Goal: Browse casually: Explore the website without a specific task or goal

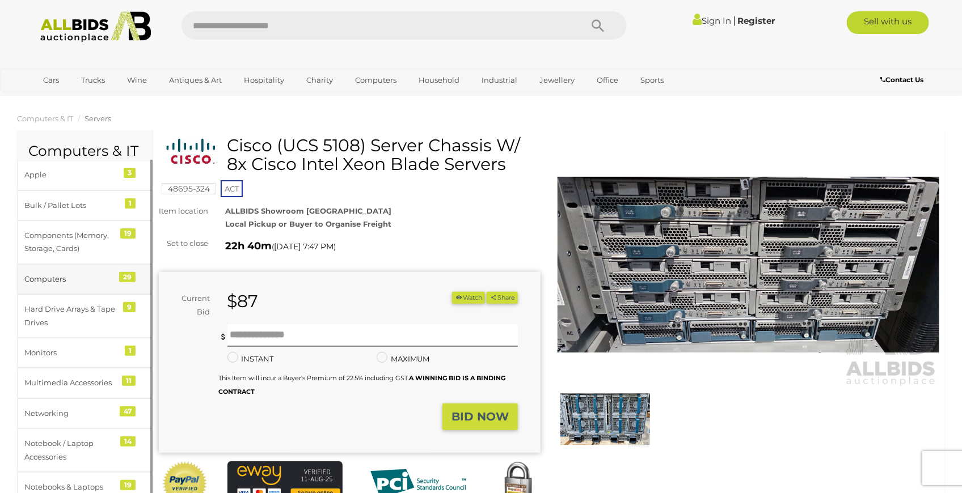
click at [74, 282] on div "Computers" at bounding box center [71, 279] width 94 height 13
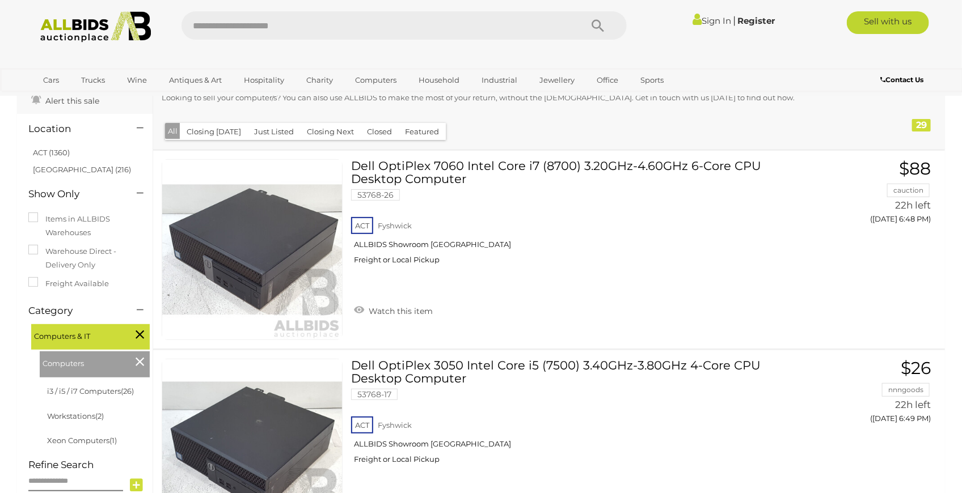
scroll to position [120, 0]
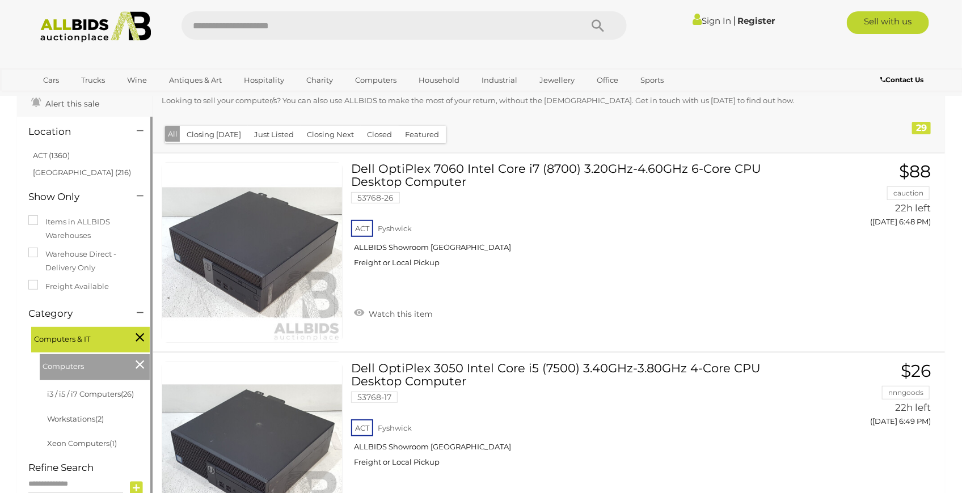
click at [140, 334] on icon at bounding box center [140, 337] width 9 height 15
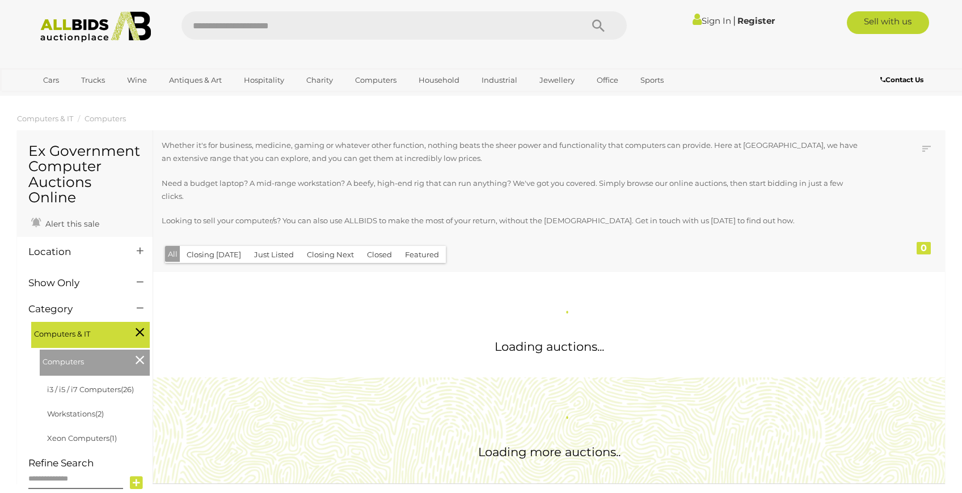
scroll to position [120, 0]
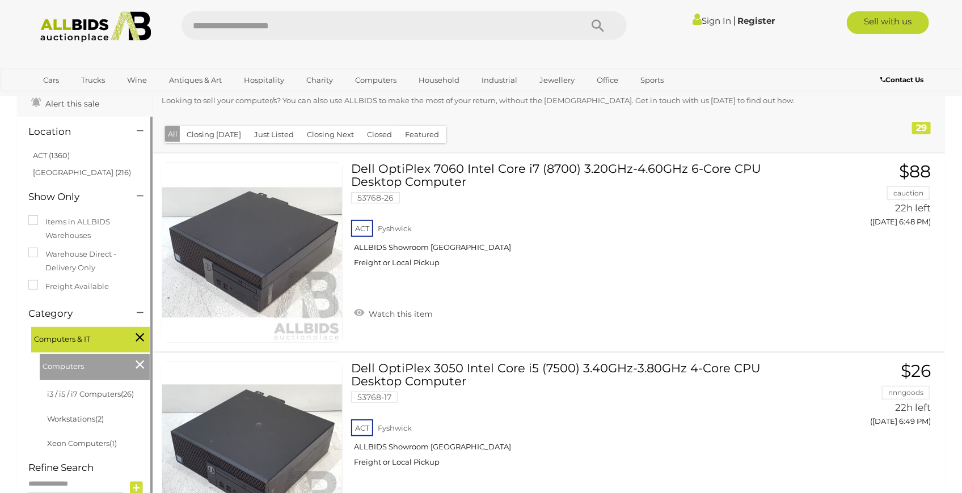
click at [141, 366] on icon at bounding box center [140, 364] width 9 height 15
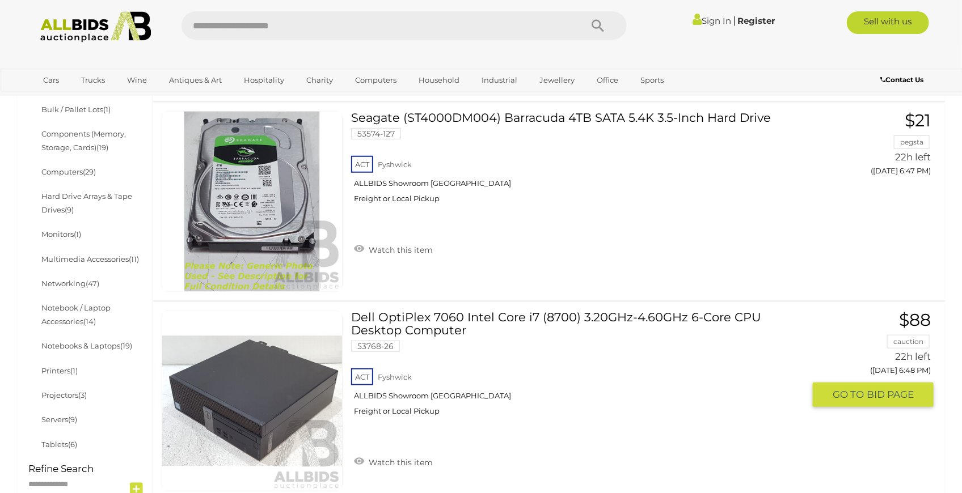
scroll to position [378, 0]
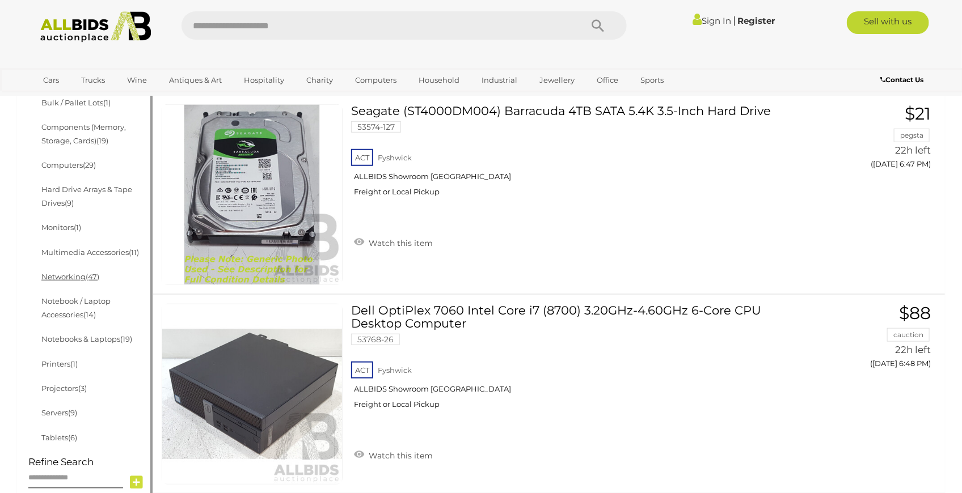
click at [96, 273] on span "(47)" at bounding box center [93, 276] width 14 height 9
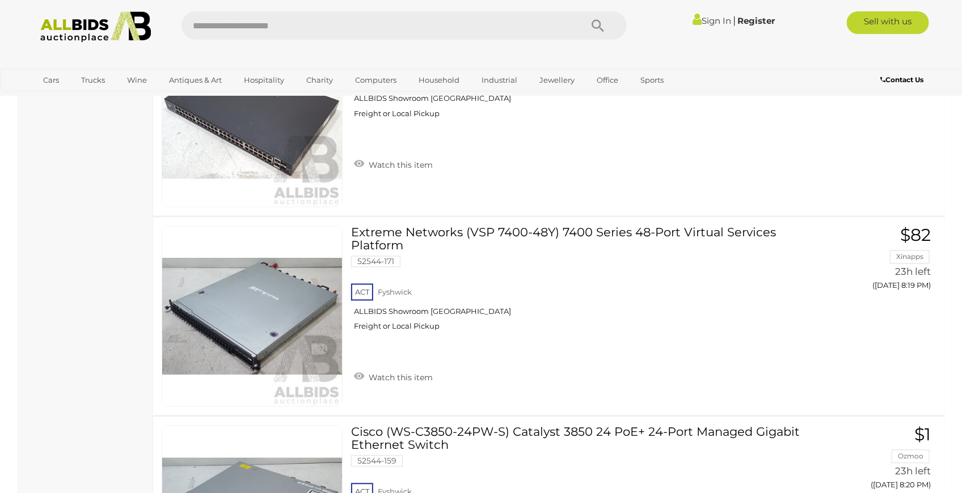
scroll to position [5330, 0]
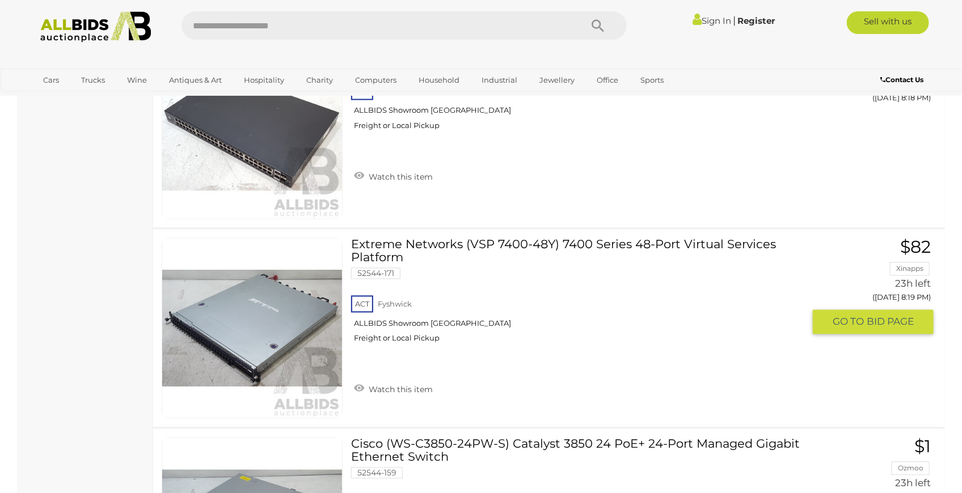
click at [248, 324] on link at bounding box center [252, 328] width 181 height 181
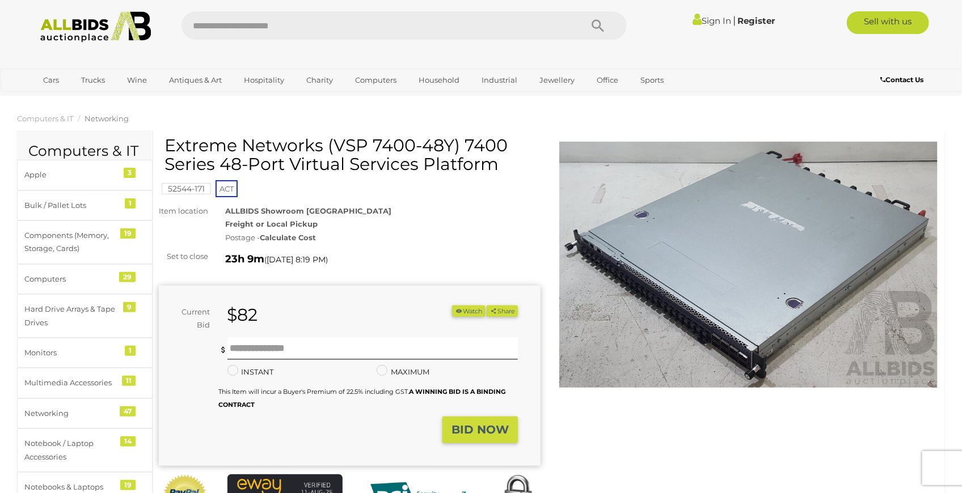
click at [669, 311] on img at bounding box center [748, 265] width 382 height 246
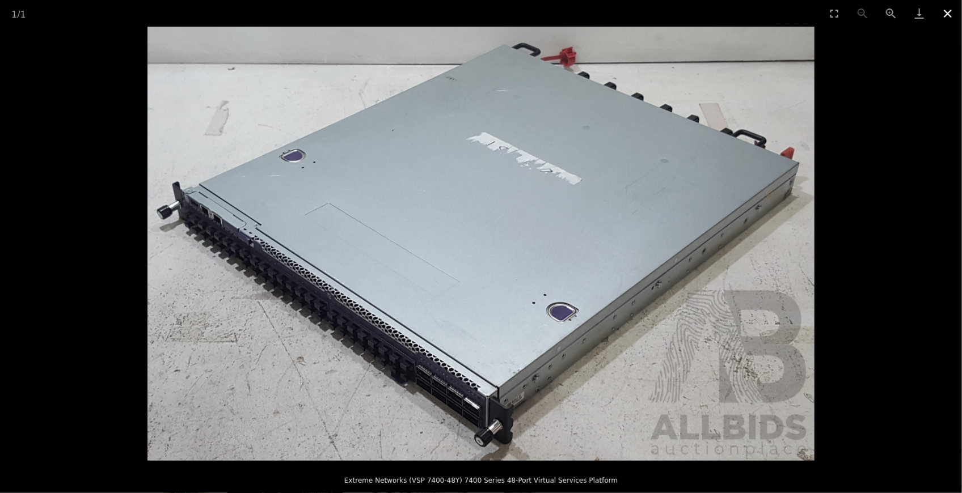
click at [947, 12] on button "Close gallery" at bounding box center [947, 13] width 28 height 27
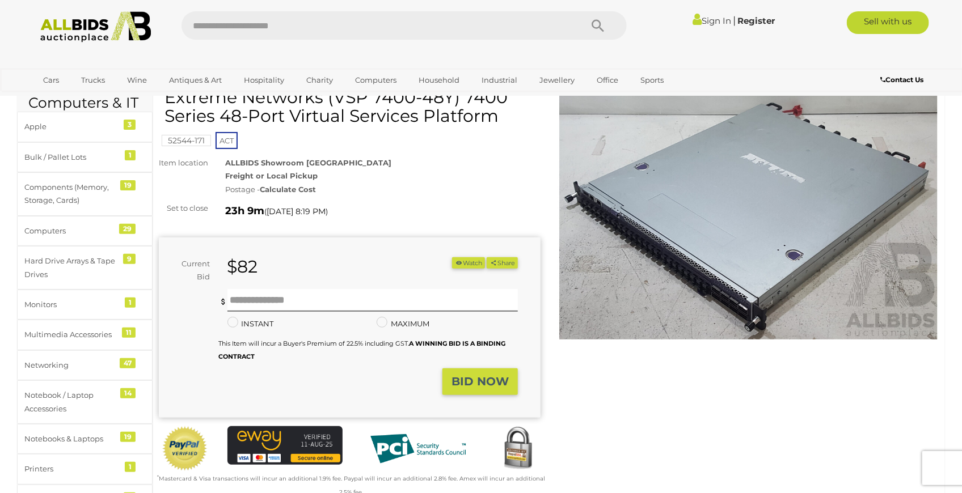
scroll to position [75, 0]
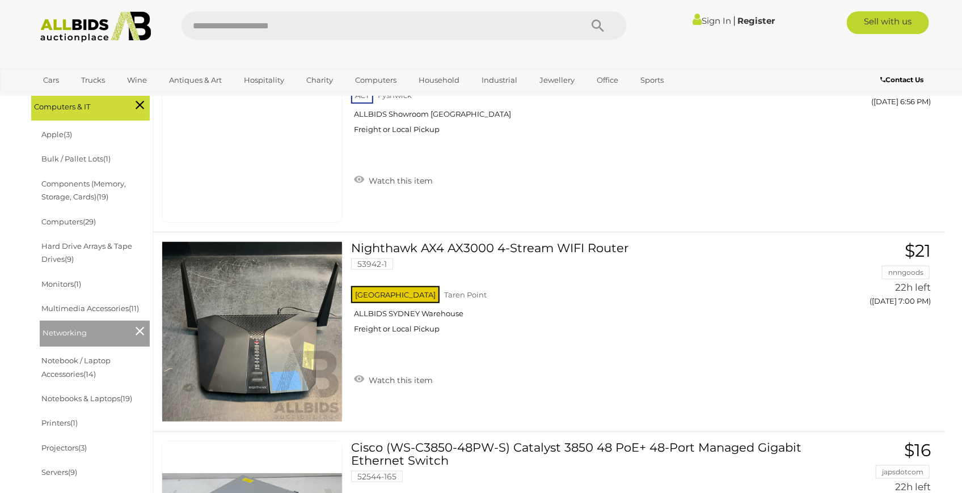
scroll to position [326, 0]
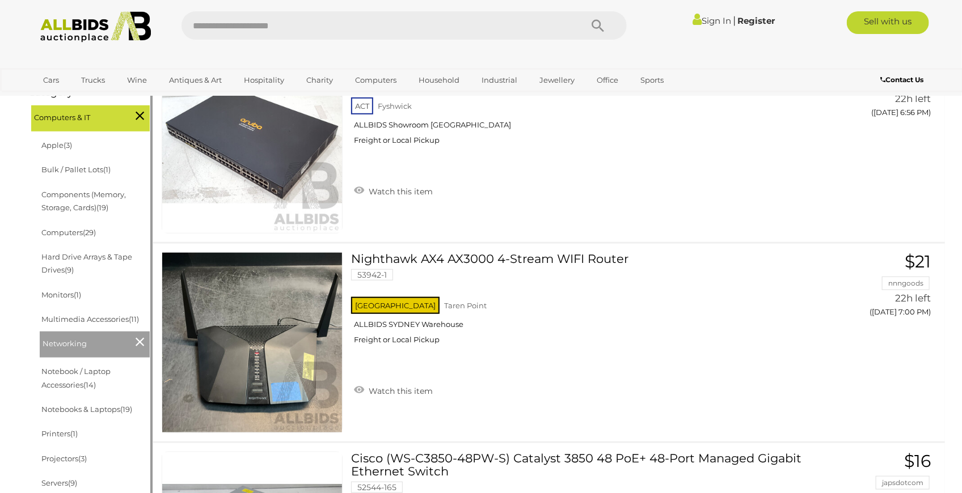
click at [134, 344] on li "Networking" at bounding box center [95, 345] width 110 height 26
click at [140, 342] on icon at bounding box center [140, 342] width 9 height 15
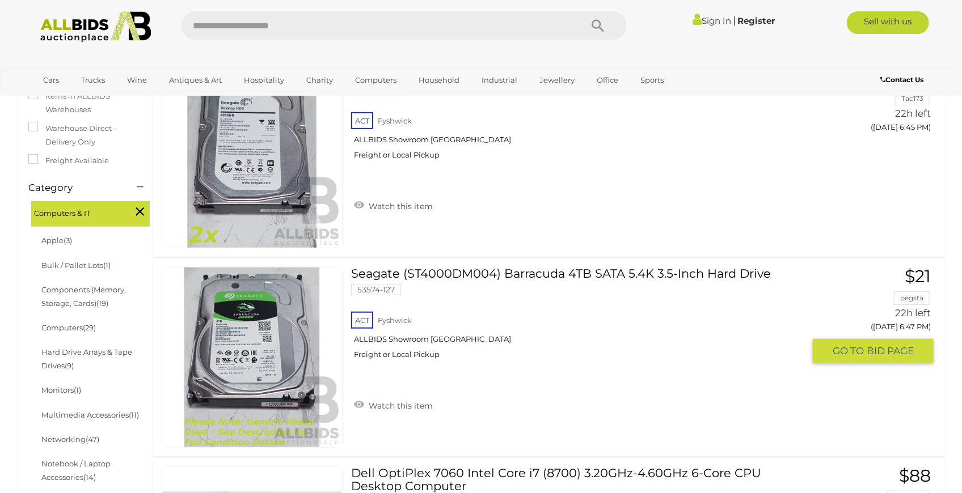
scroll to position [227, 0]
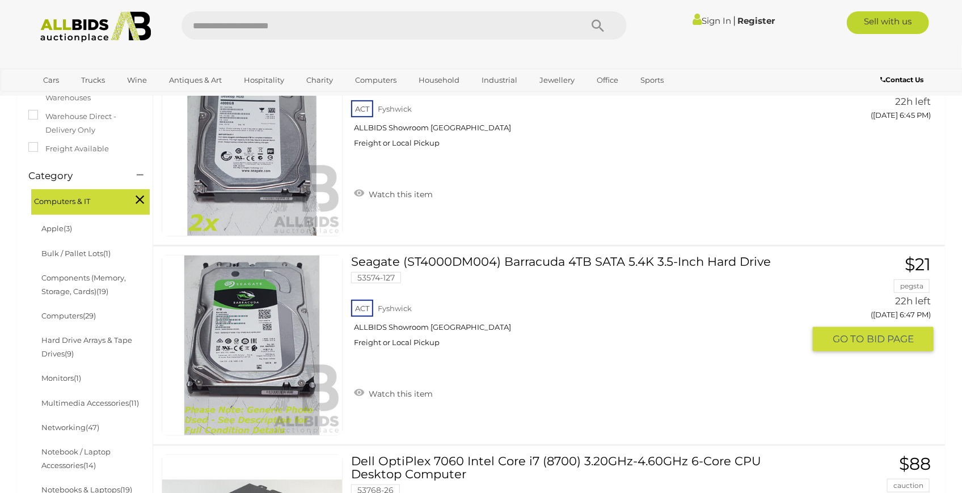
click at [273, 300] on link at bounding box center [252, 345] width 181 height 181
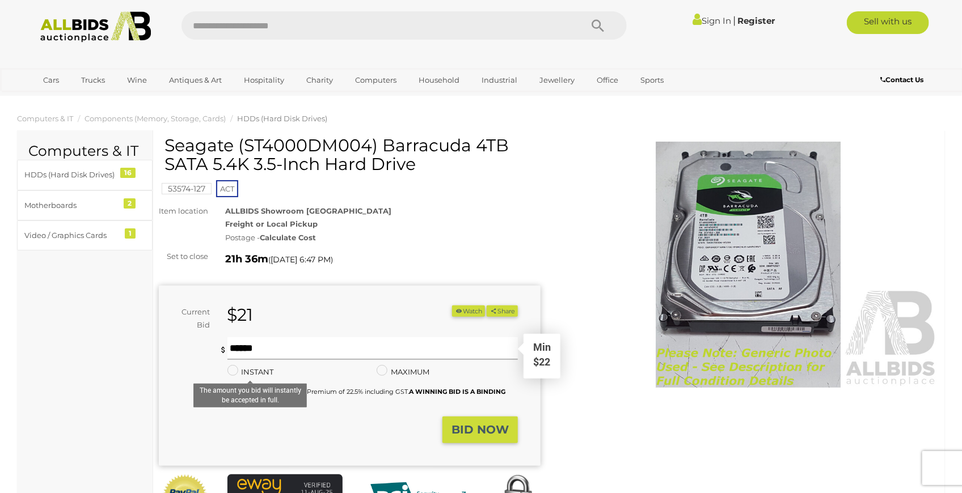
click at [301, 346] on input "text" at bounding box center [372, 348] width 291 height 23
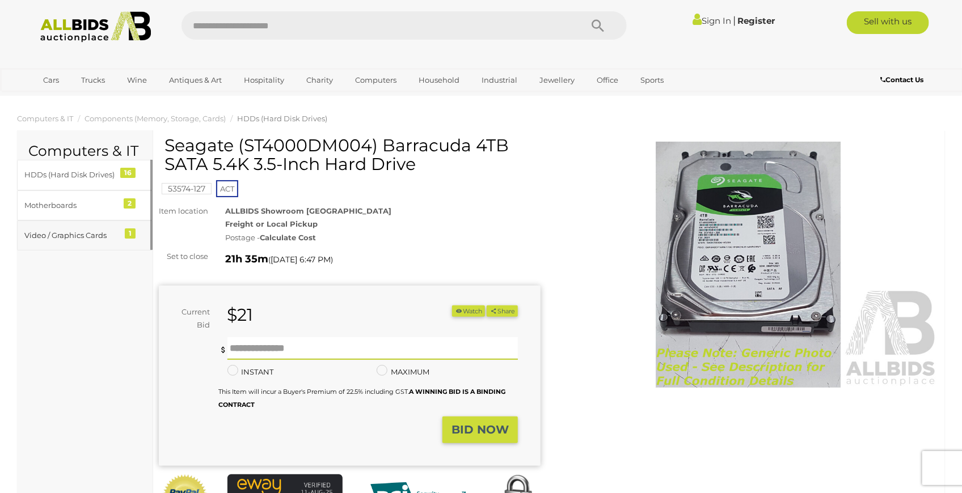
click at [69, 235] on div "Video / Graphics Cards" at bounding box center [71, 235] width 94 height 13
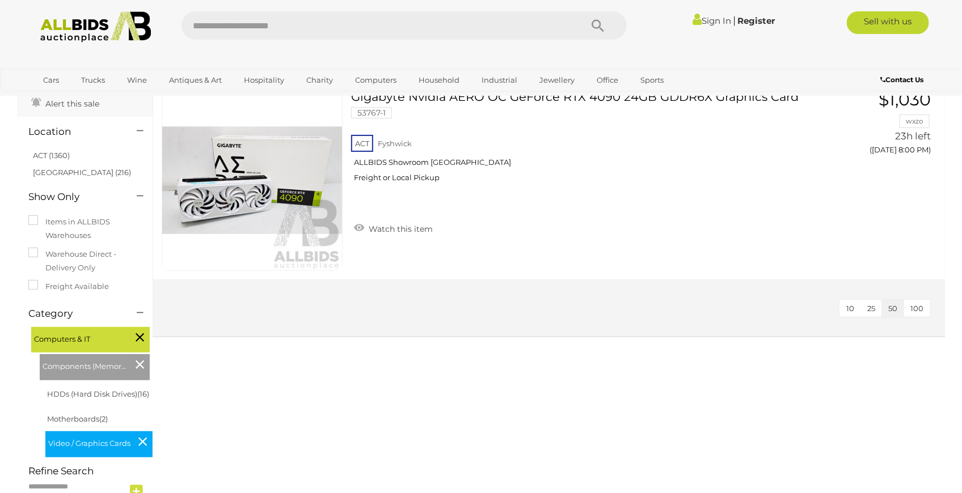
scroll to position [113, 0]
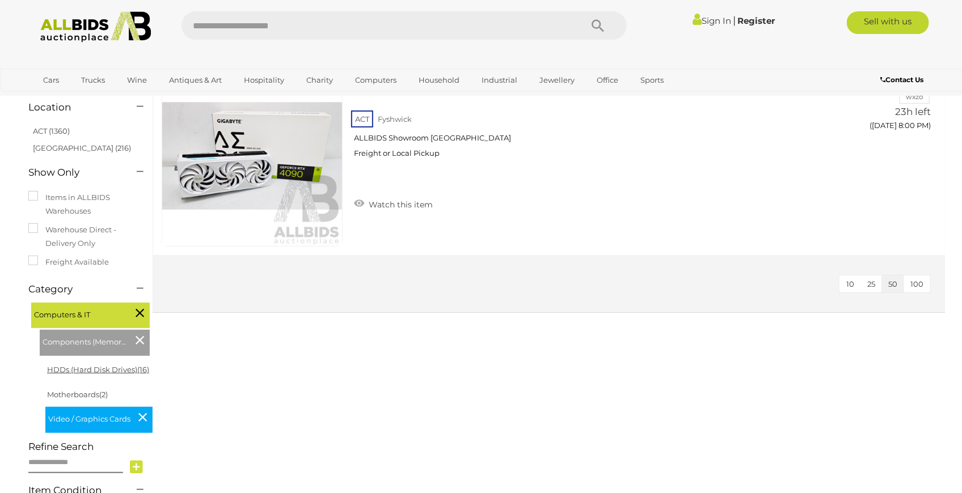
click at [98, 371] on link "HDDs (Hard Disk Drives) (16)" at bounding box center [98, 369] width 102 height 9
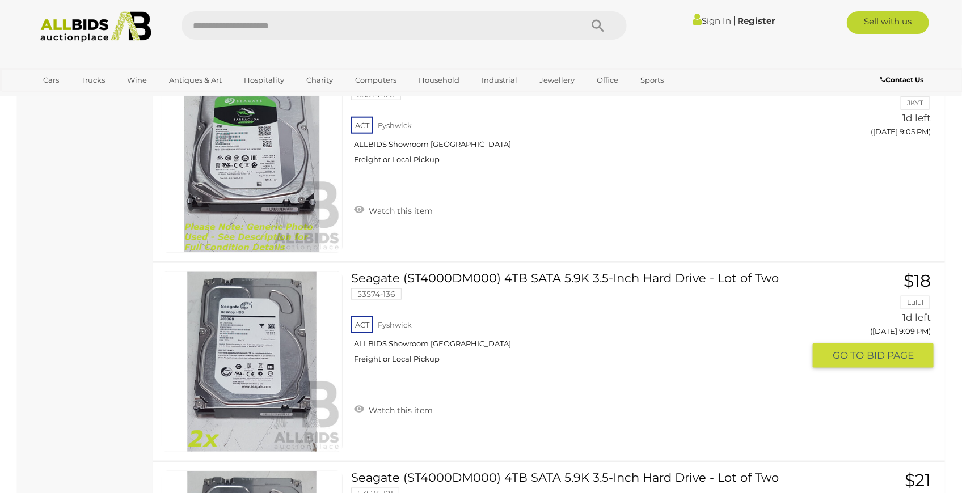
scroll to position [2570, 0]
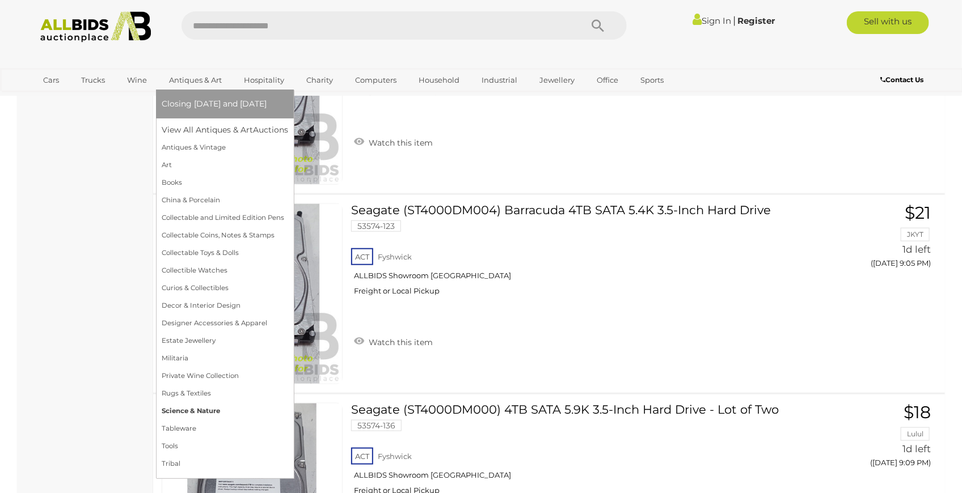
click at [205, 410] on link "Science & Nature" at bounding box center [225, 412] width 126 height 18
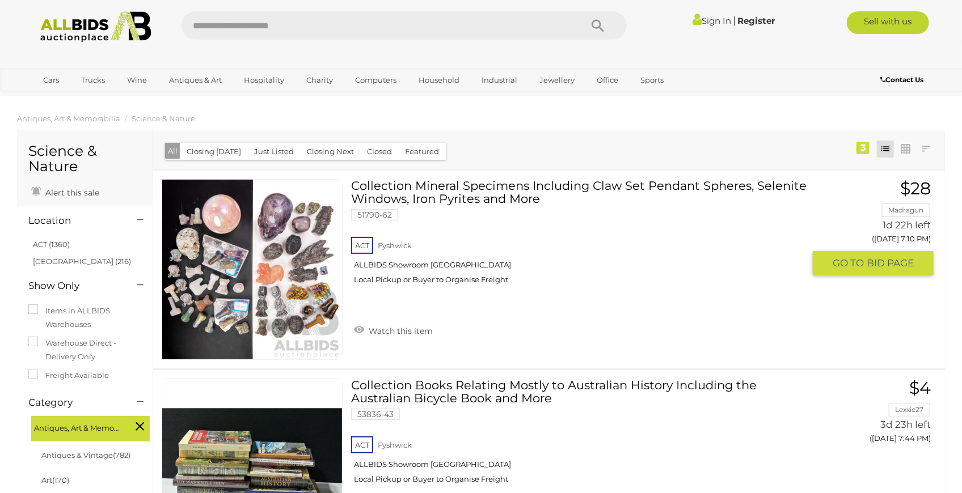
click at [300, 289] on img at bounding box center [252, 270] width 180 height 180
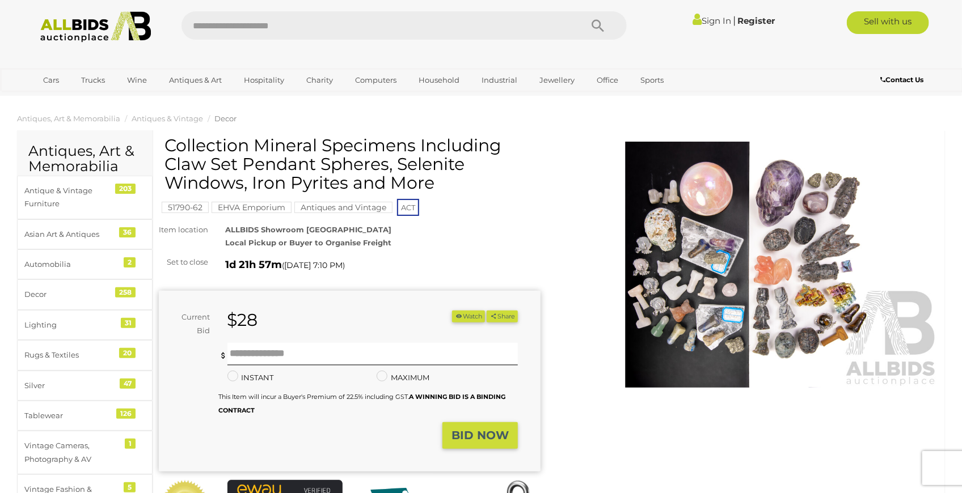
click at [787, 278] on img at bounding box center [748, 265] width 382 height 246
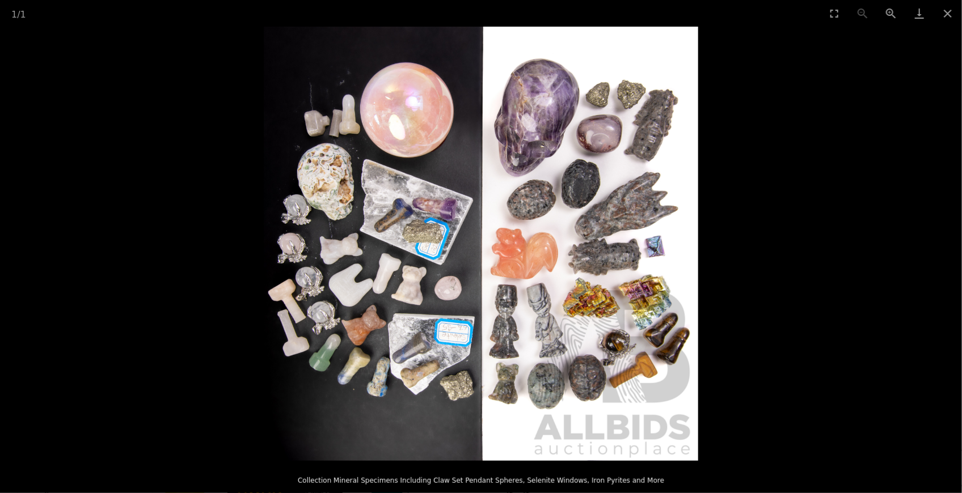
drag, startPoint x: 940, startPoint y: 17, endPoint x: 920, endPoint y: 31, distance: 24.5
click at [941, 16] on button "Close gallery" at bounding box center [947, 13] width 28 height 27
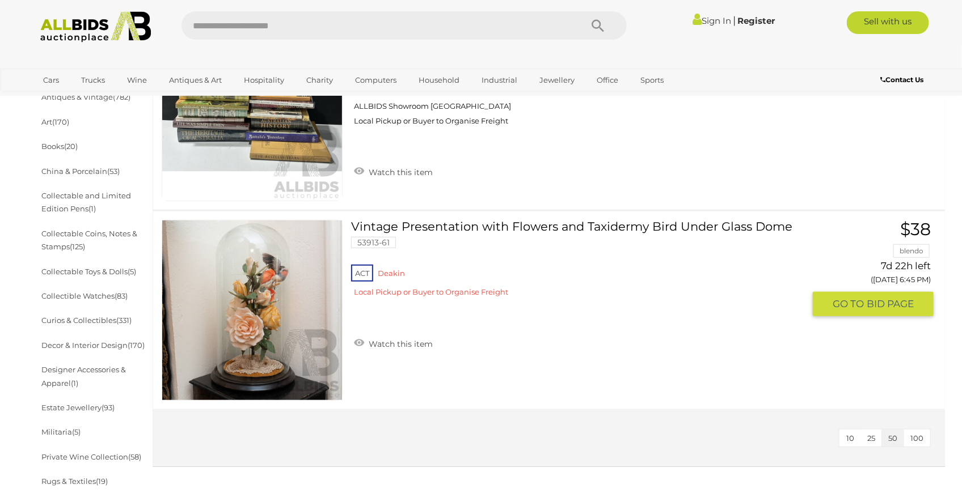
scroll to position [373, 0]
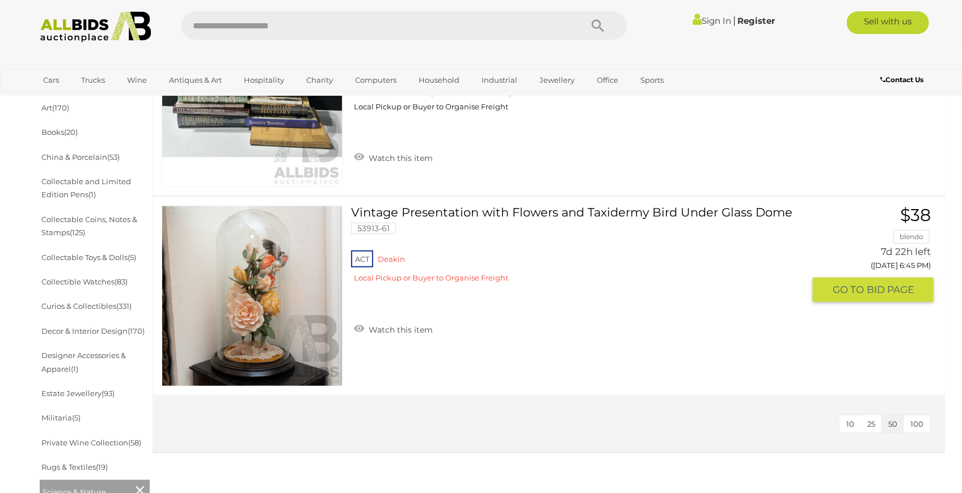
click at [295, 312] on img at bounding box center [252, 296] width 180 height 180
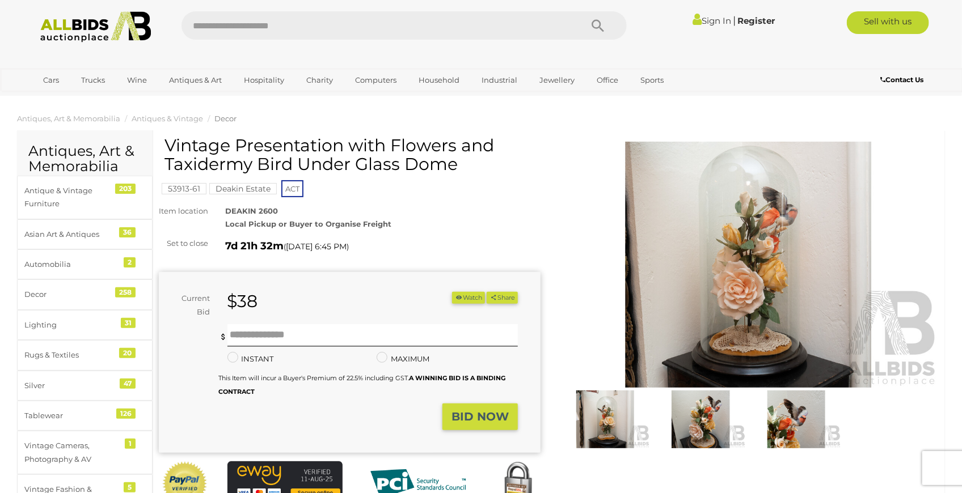
click at [773, 261] on img at bounding box center [748, 265] width 382 height 246
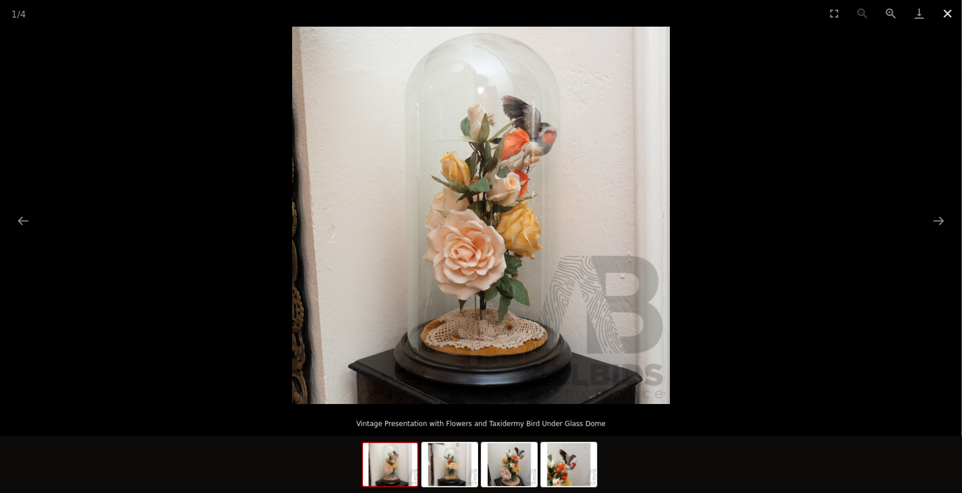
click at [947, 19] on button "Close gallery" at bounding box center [947, 13] width 28 height 27
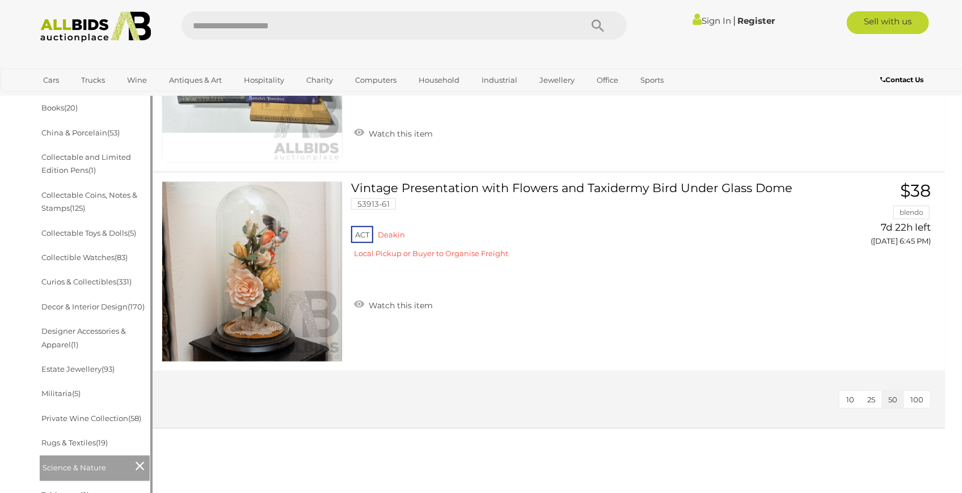
scroll to position [396, 0]
click at [64, 390] on li "Militaria (5)" at bounding box center [95, 394] width 110 height 24
click at [64, 390] on link "Militaria (5)" at bounding box center [60, 394] width 39 height 9
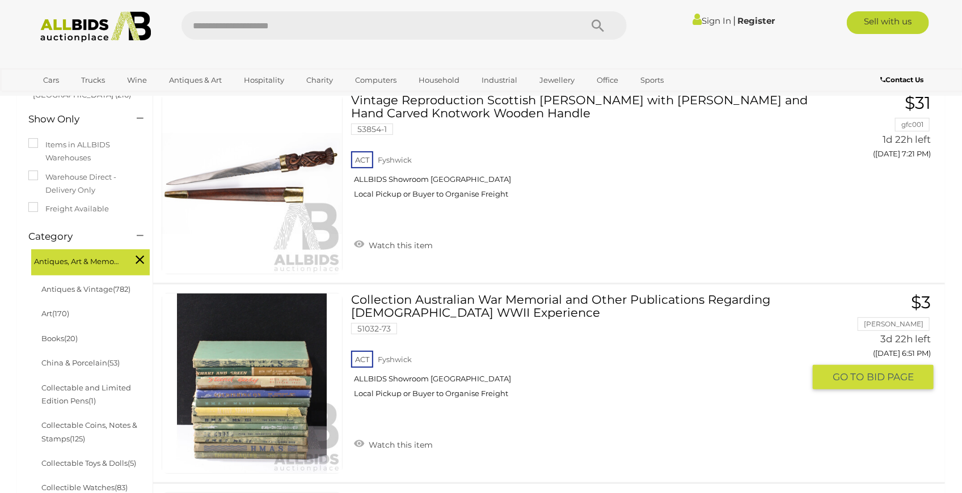
scroll to position [113, 0]
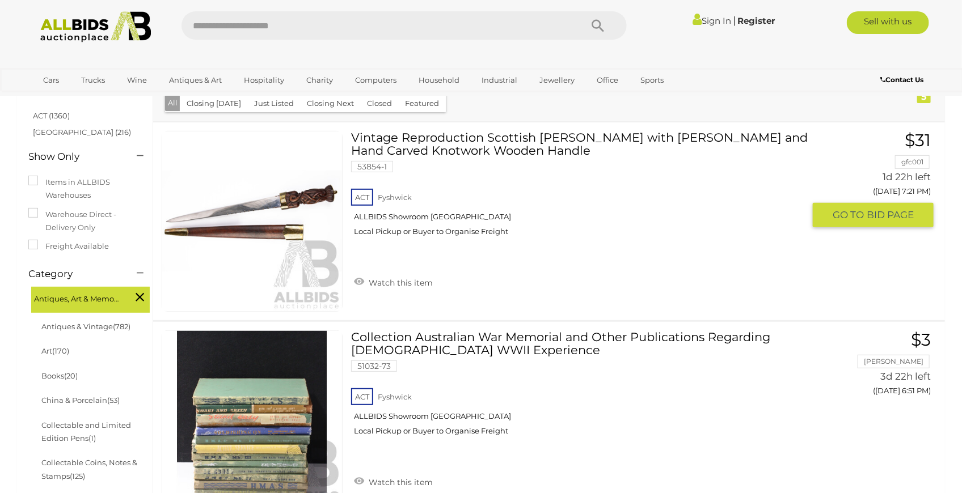
click at [266, 215] on link at bounding box center [252, 221] width 181 height 181
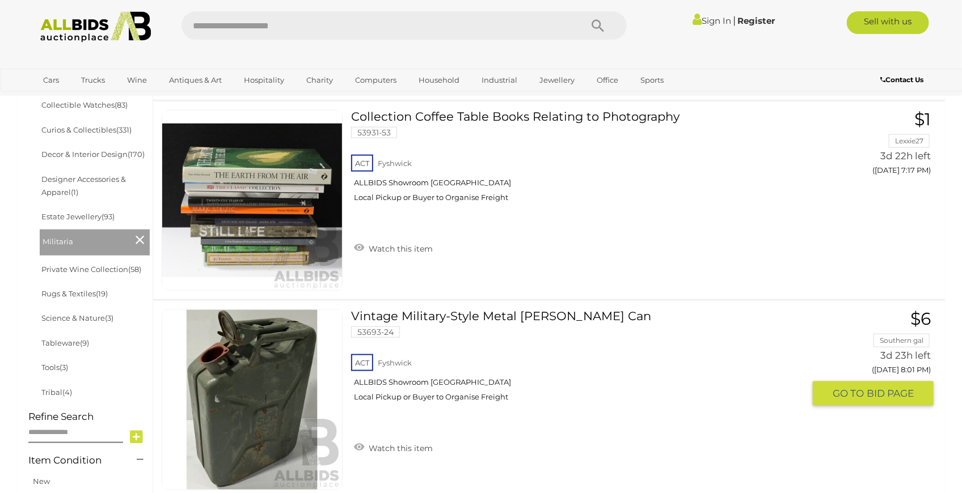
scroll to position [547, 0]
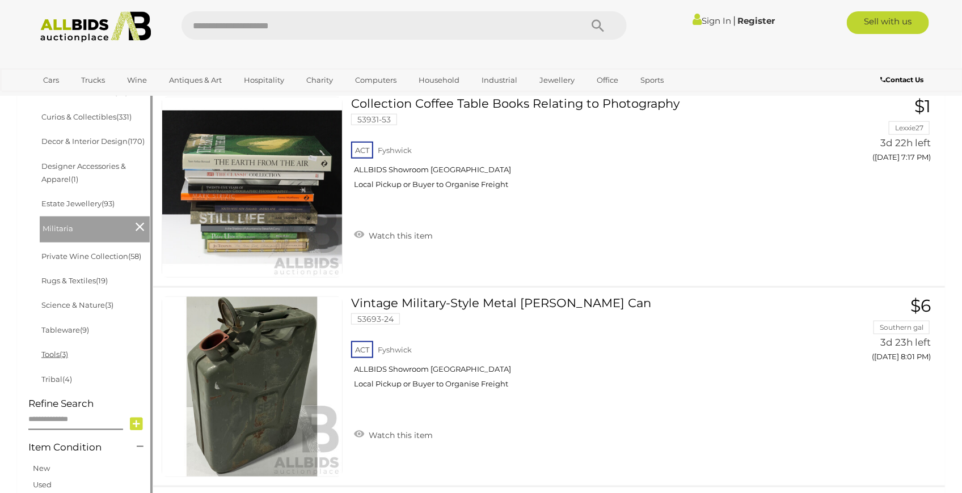
click at [49, 354] on link "Tools (3)" at bounding box center [54, 354] width 27 height 9
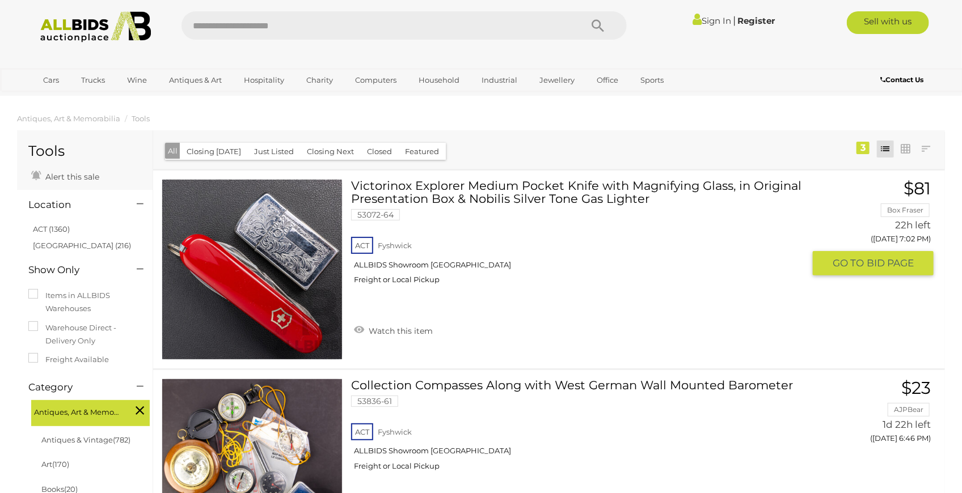
click at [306, 243] on link at bounding box center [252, 269] width 181 height 181
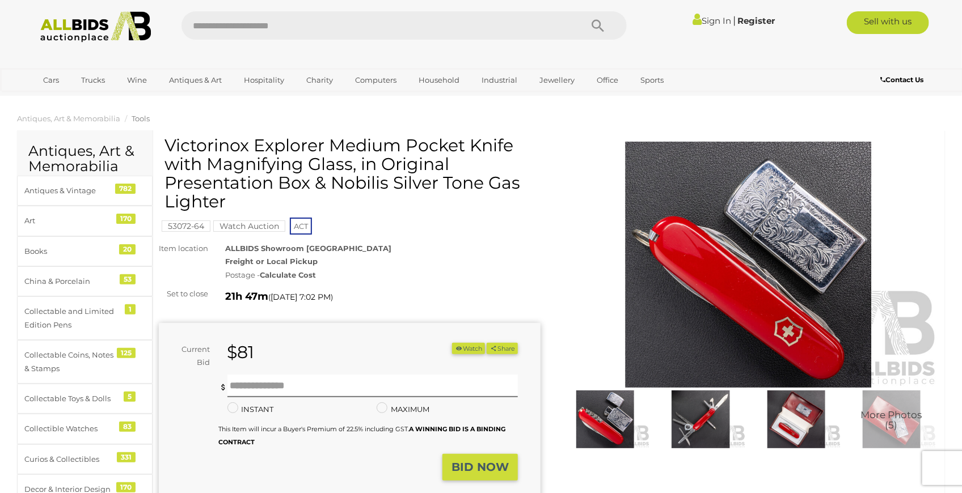
click at [697, 426] on img at bounding box center [700, 420] width 90 height 58
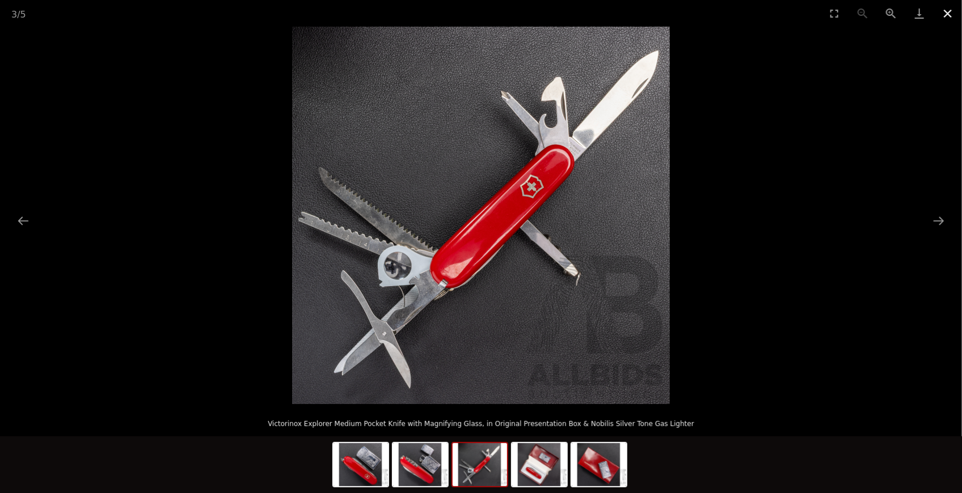
click at [950, 12] on button "Close gallery" at bounding box center [947, 13] width 28 height 27
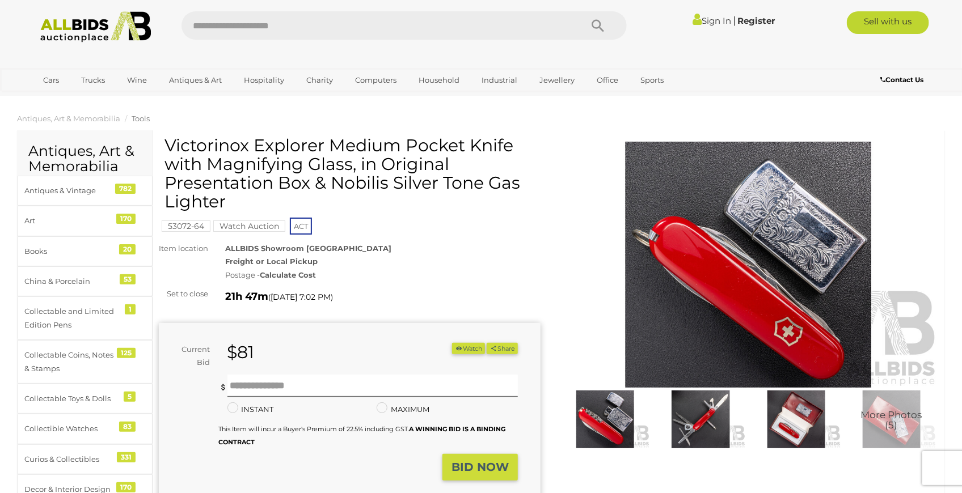
click at [795, 408] on img at bounding box center [796, 420] width 90 height 58
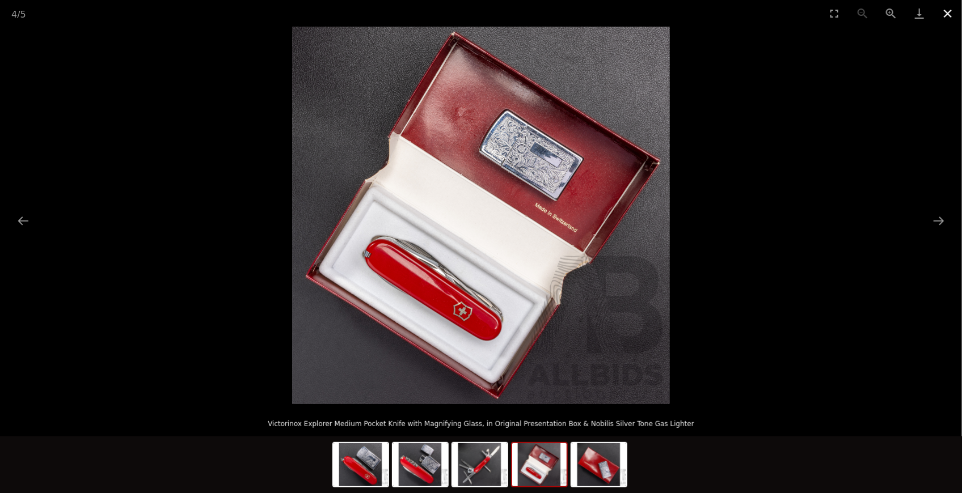
click at [945, 11] on button "Close gallery" at bounding box center [947, 13] width 28 height 27
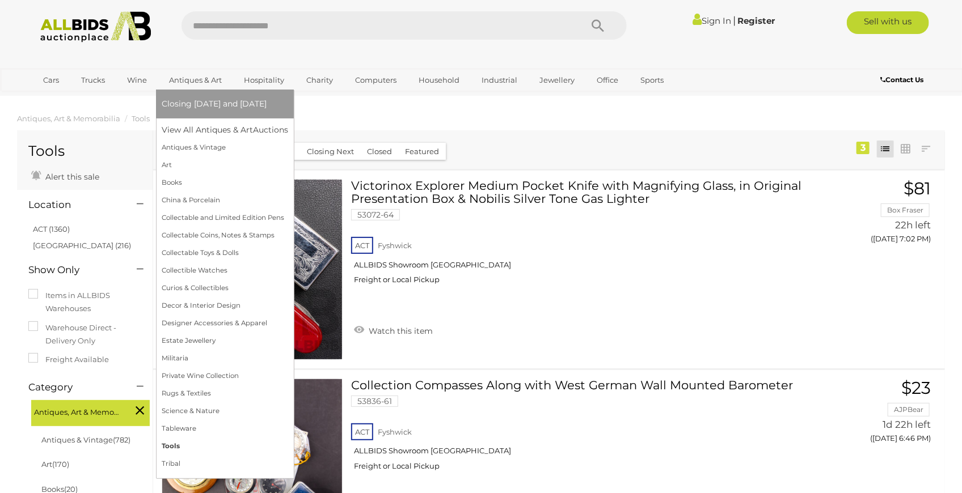
click at [245, 444] on link "Tools" at bounding box center [225, 447] width 126 height 18
drag, startPoint x: 243, startPoint y: 446, endPoint x: 198, endPoint y: 446, distance: 45.4
click at [198, 446] on link "Tools" at bounding box center [225, 447] width 126 height 18
click at [172, 445] on link "Tools" at bounding box center [225, 447] width 126 height 18
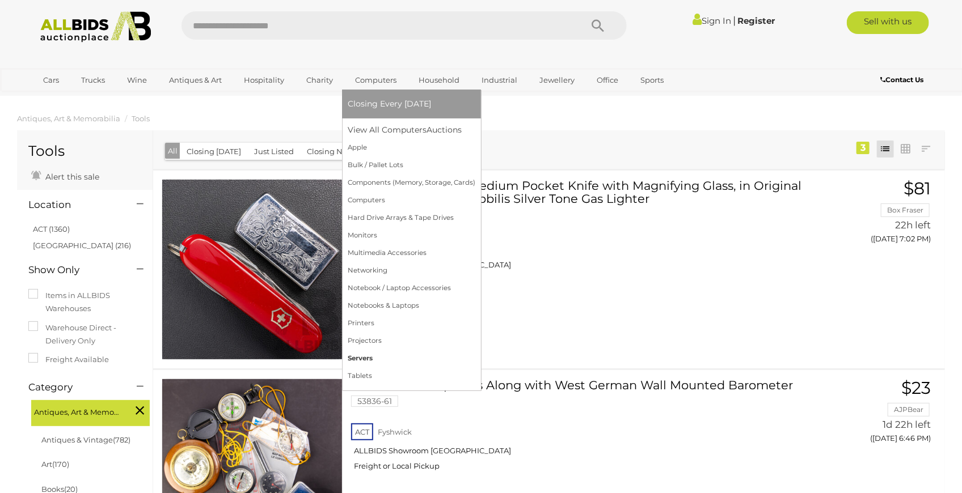
click at [355, 357] on link "Servers" at bounding box center [412, 359] width 128 height 18
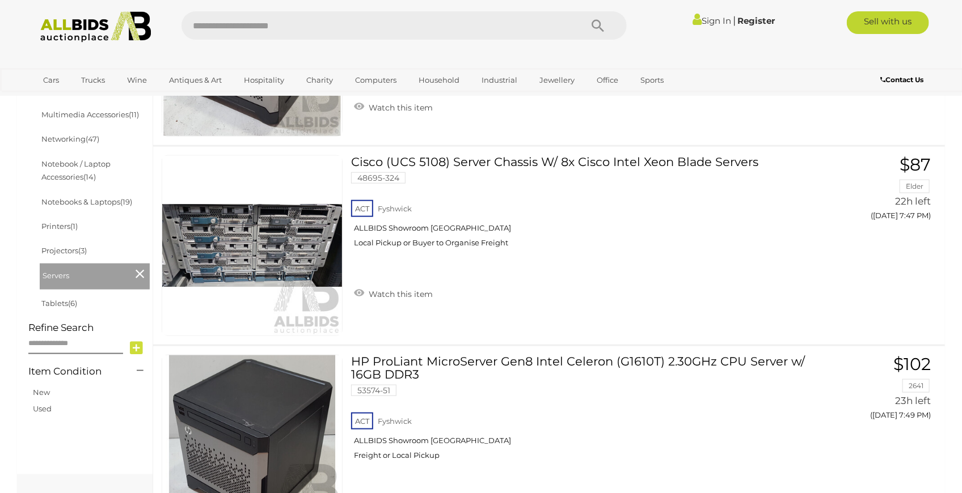
scroll to position [567, 0]
